Goal: Entertainment & Leisure: Consume media (video, audio)

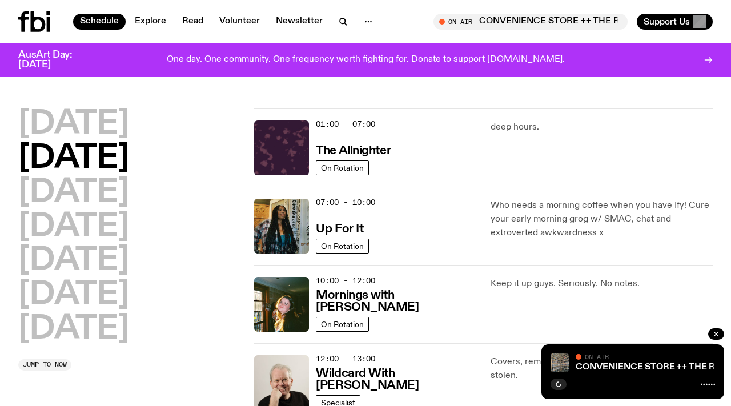
click at [29, 18] on icon at bounding box center [34, 21] width 32 height 21
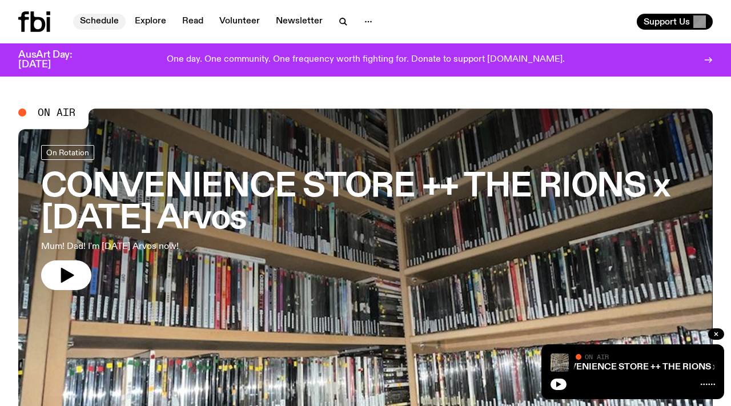
click at [106, 23] on link "Schedule" at bounding box center [99, 22] width 53 height 16
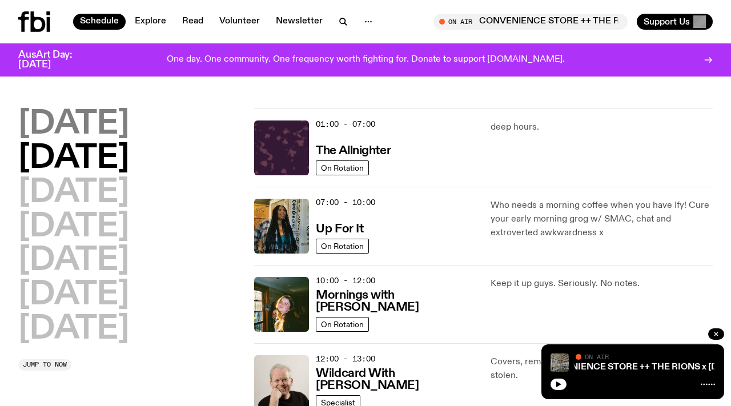
click at [95, 126] on h2 "[DATE]" at bounding box center [73, 124] width 111 height 32
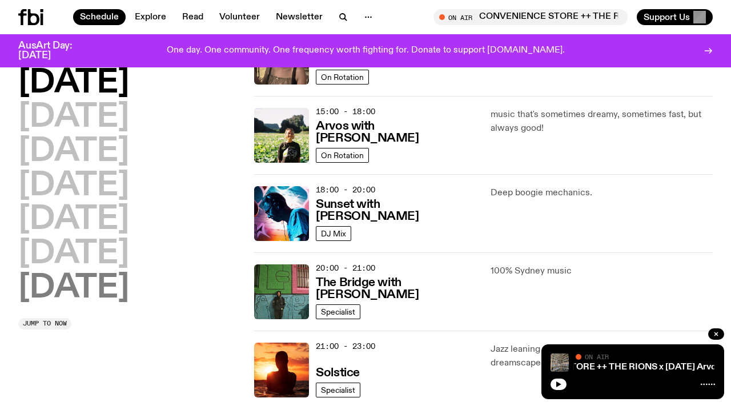
scroll to position [368, 0]
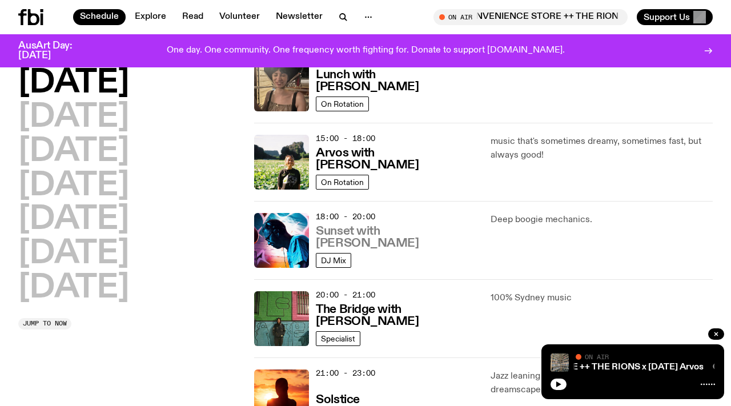
click at [369, 245] on h3 "Sunset with [PERSON_NAME]" at bounding box center [396, 237] width 160 height 24
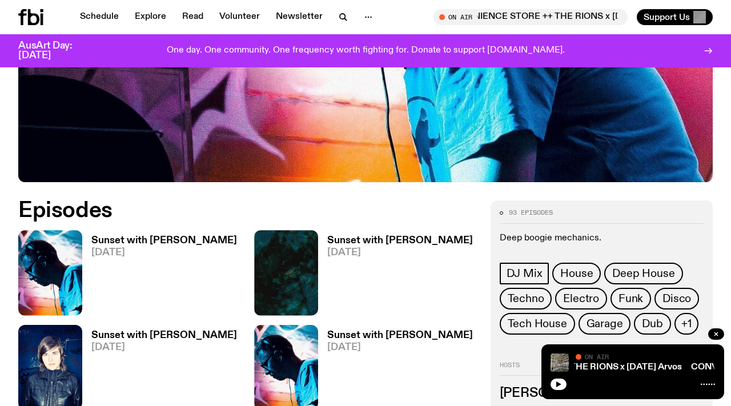
scroll to position [423, 0]
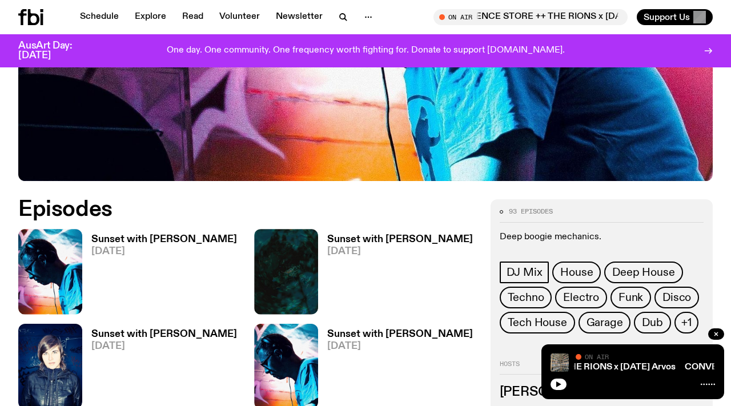
click at [138, 235] on h3 "Sunset with [PERSON_NAME]" at bounding box center [164, 240] width 146 height 10
